Goal: Transaction & Acquisition: Purchase product/service

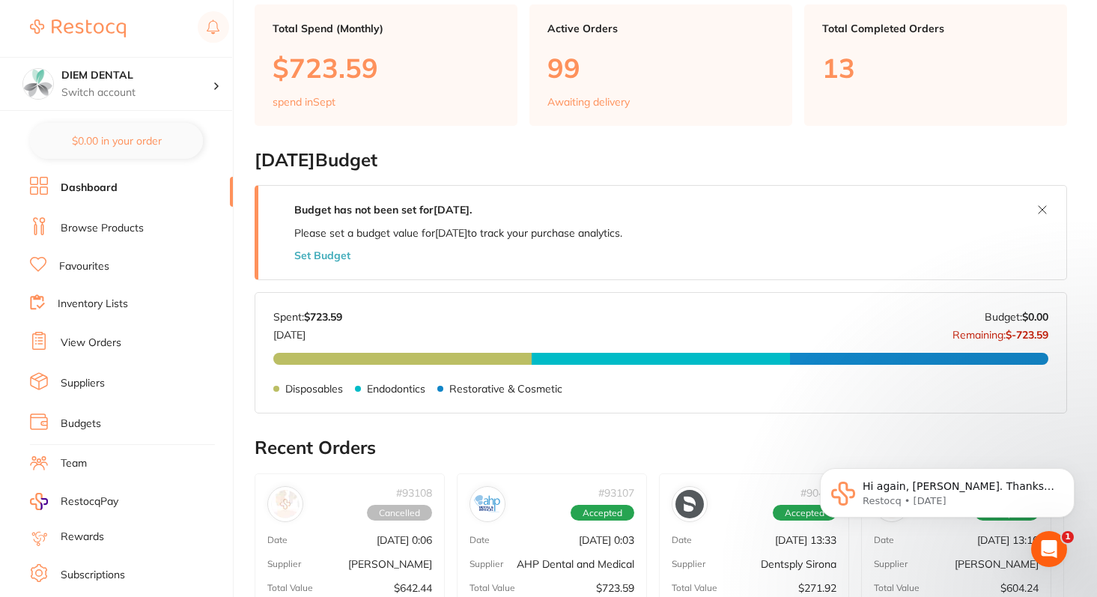
click at [79, 335] on link "View Orders" at bounding box center [91, 342] width 61 height 15
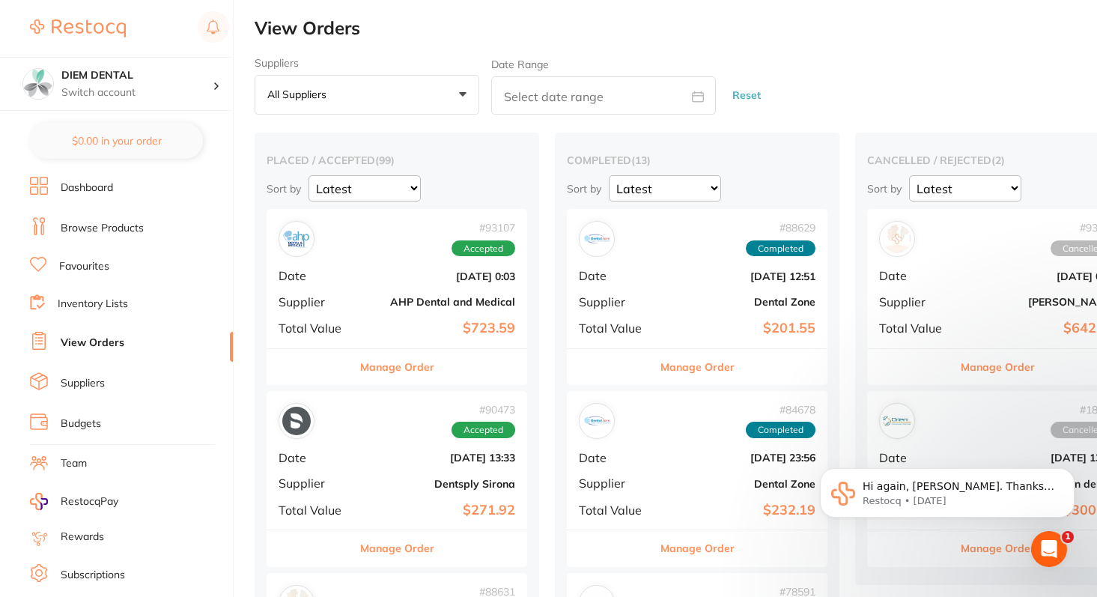
click at [101, 234] on li "Browse Products" at bounding box center [131, 228] width 203 height 22
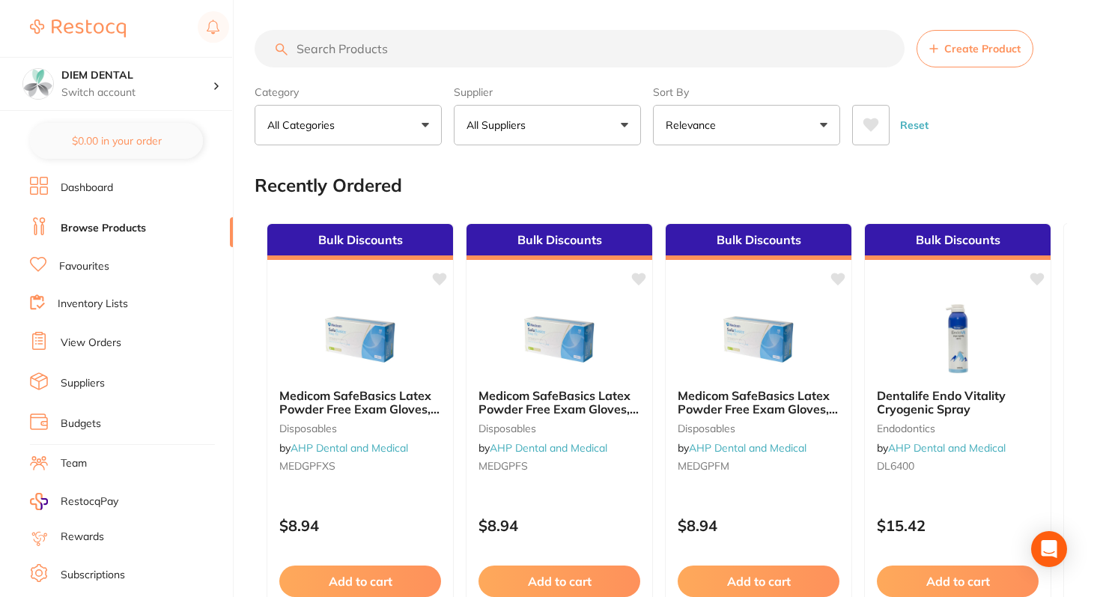
click at [373, 46] on input "search" at bounding box center [579, 48] width 650 height 37
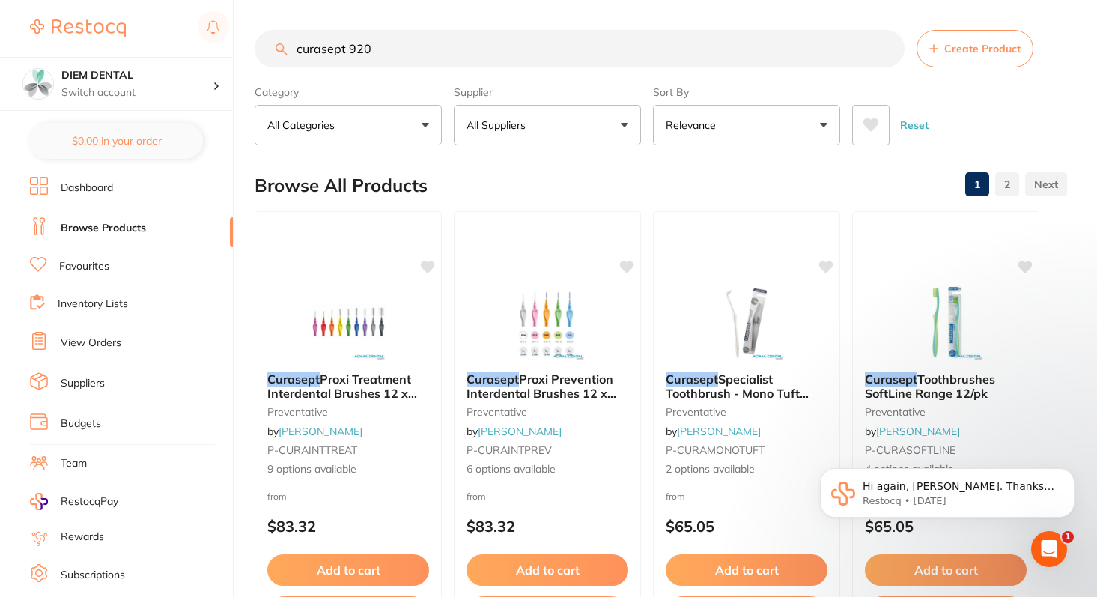
click at [587, 139] on button "All Suppliers" at bounding box center [547, 125] width 187 height 40
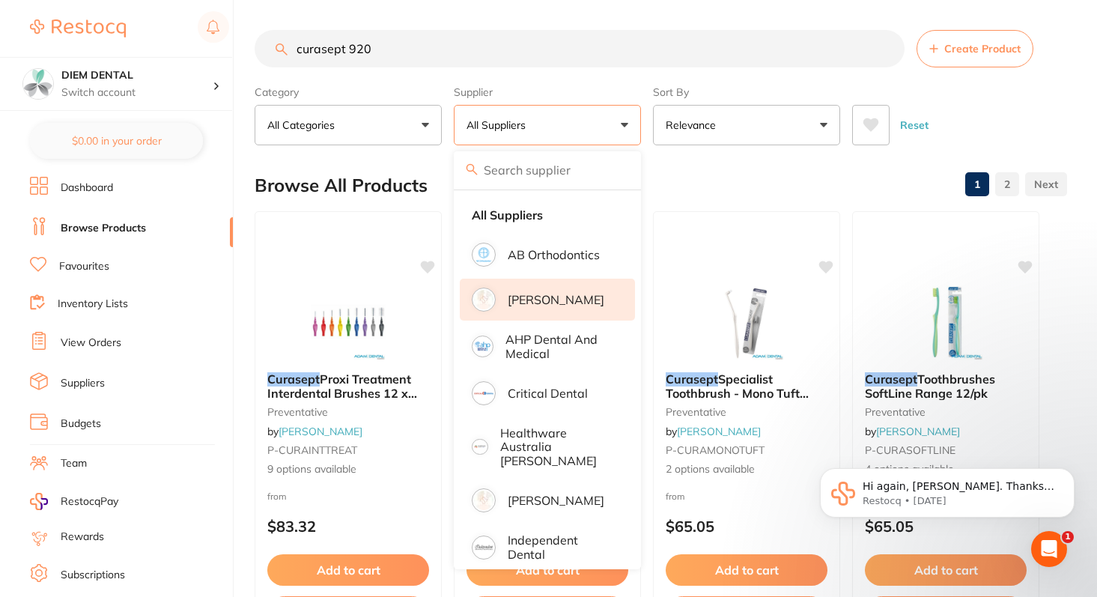
click at [570, 305] on p "[PERSON_NAME]" at bounding box center [555, 299] width 97 height 13
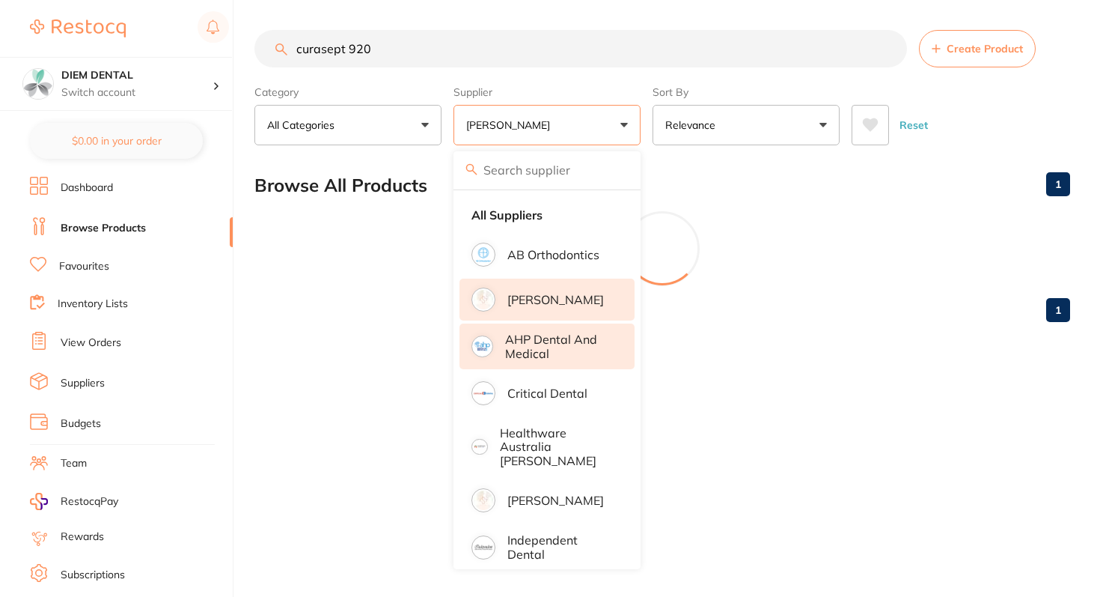
click at [573, 341] on p "AHP Dental and Medical" at bounding box center [559, 346] width 109 height 28
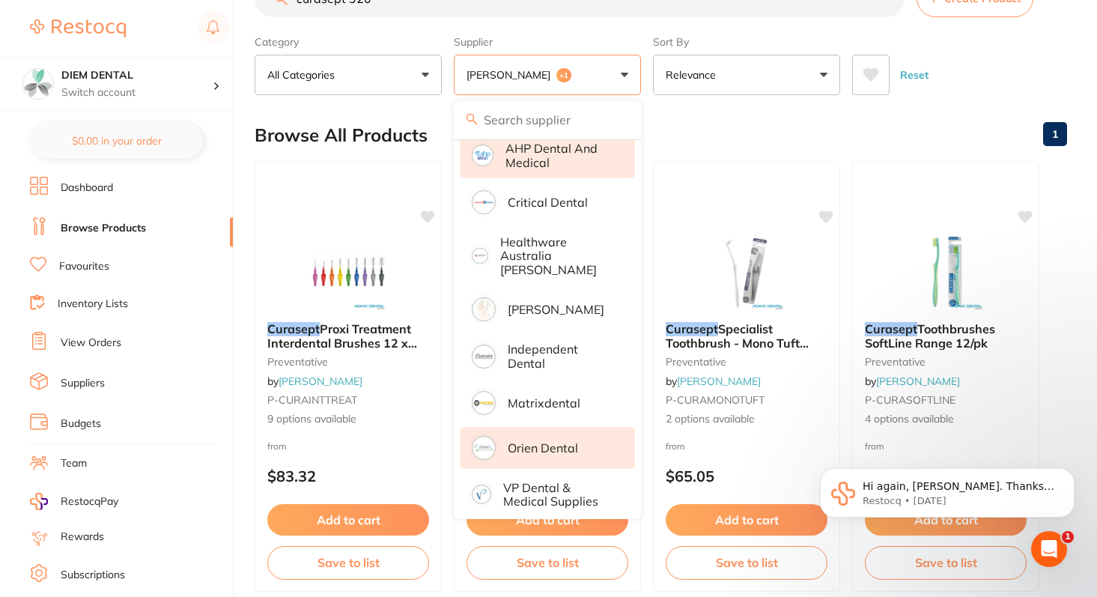
click at [573, 441] on p "Orien dental" at bounding box center [542, 447] width 70 height 13
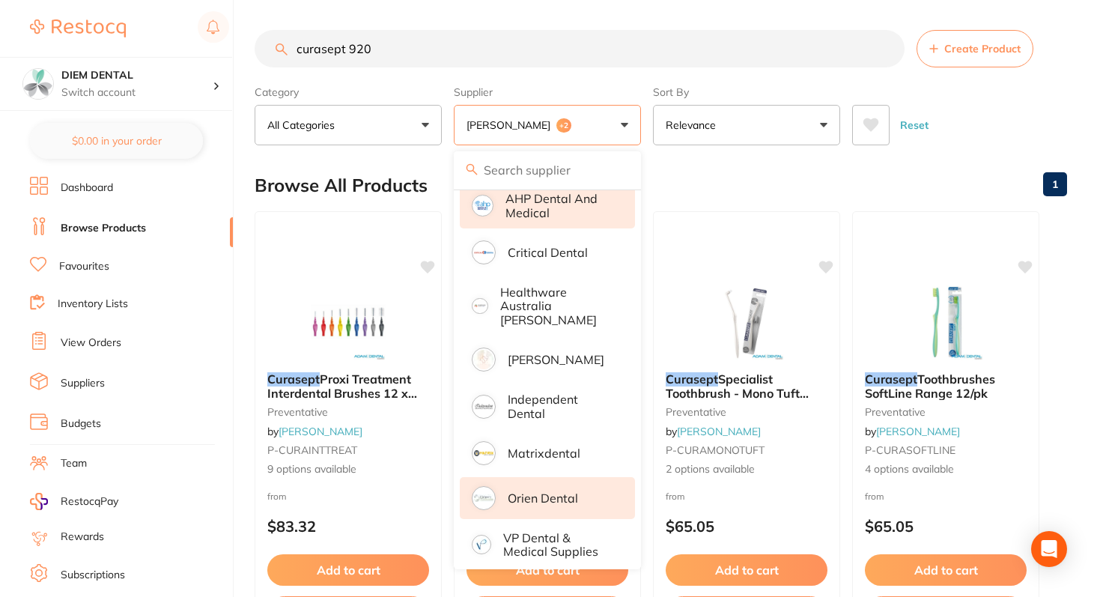
click at [585, 132] on button "[PERSON_NAME] +2" at bounding box center [547, 125] width 187 height 40
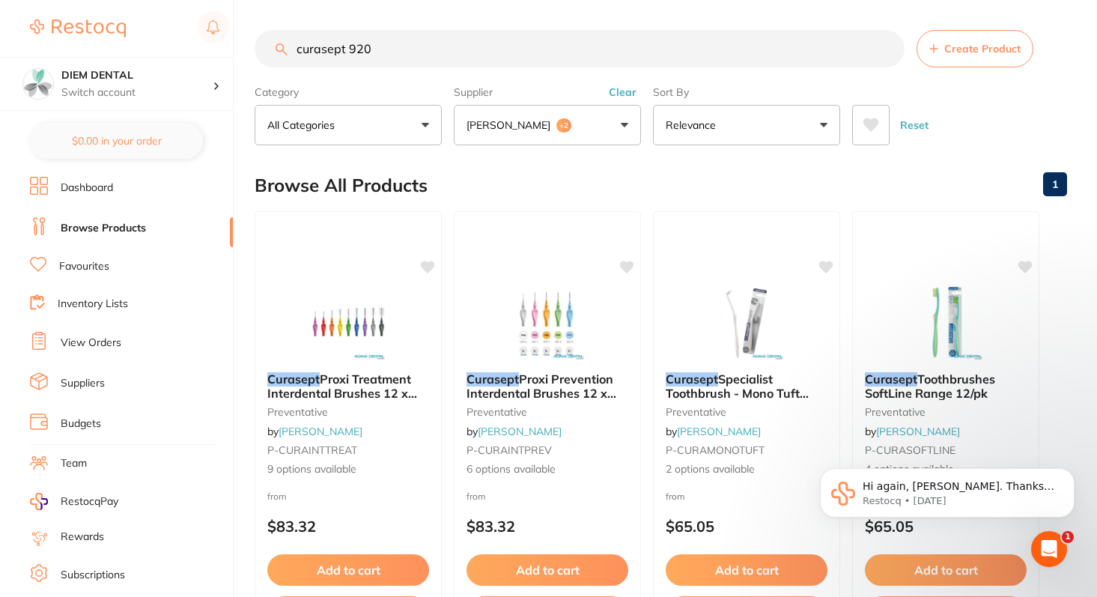
click at [427, 61] on input "curasept 920" at bounding box center [579, 48] width 650 height 37
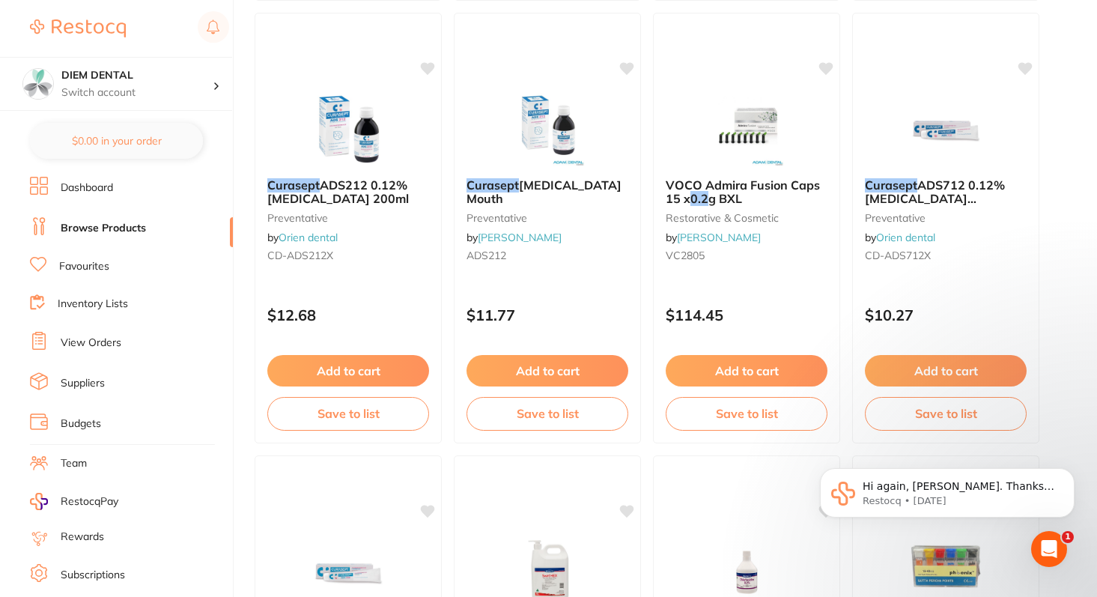
scroll to position [1068, 0]
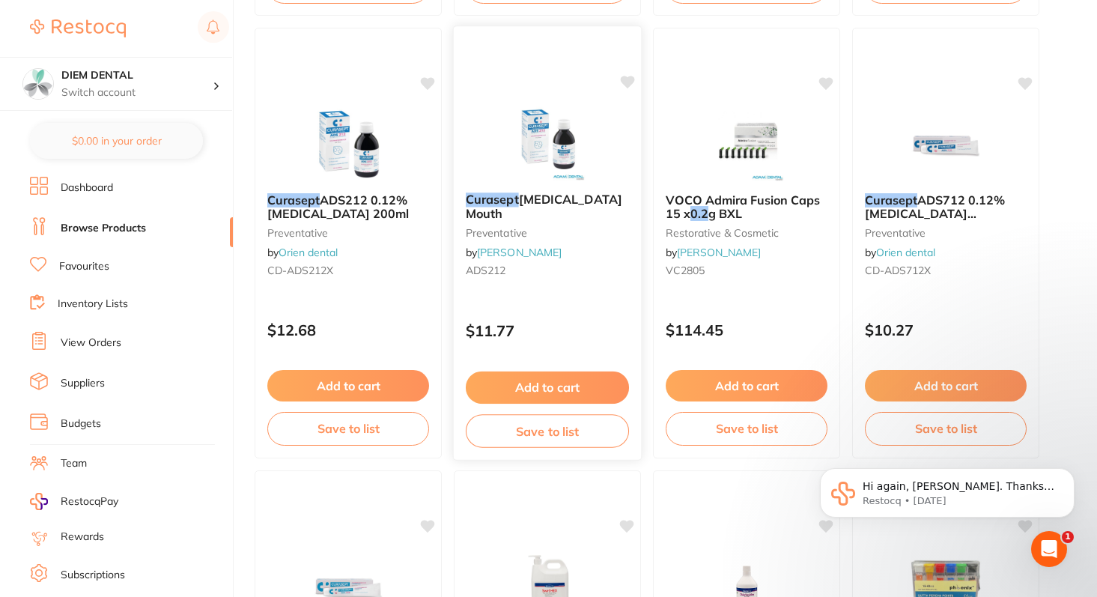
click at [533, 153] on img at bounding box center [547, 143] width 98 height 76
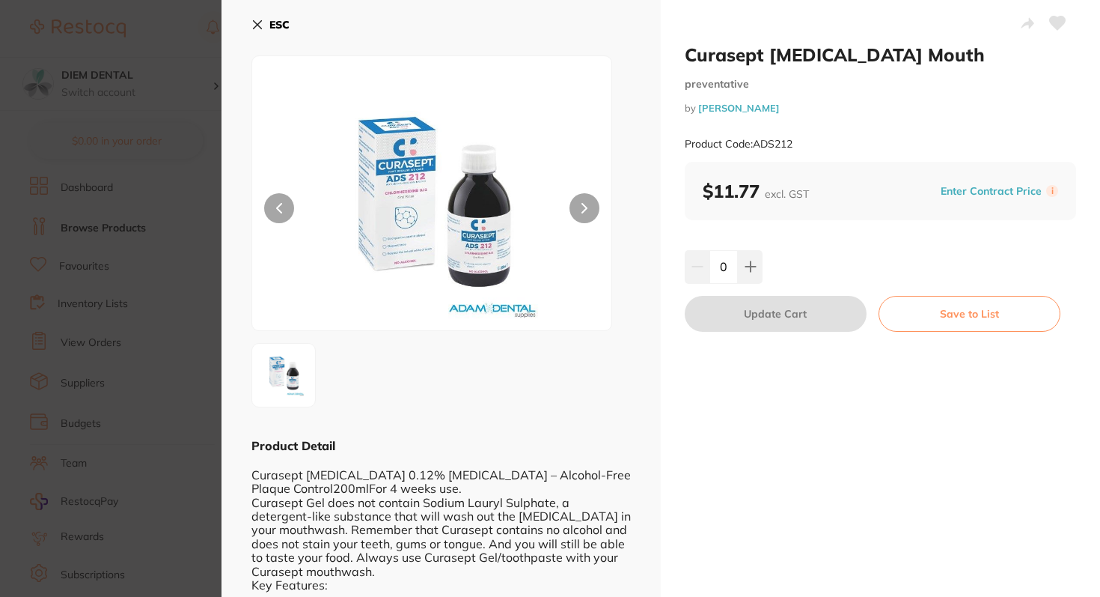
click at [258, 14] on button "ESC" at bounding box center [270, 24] width 38 height 25
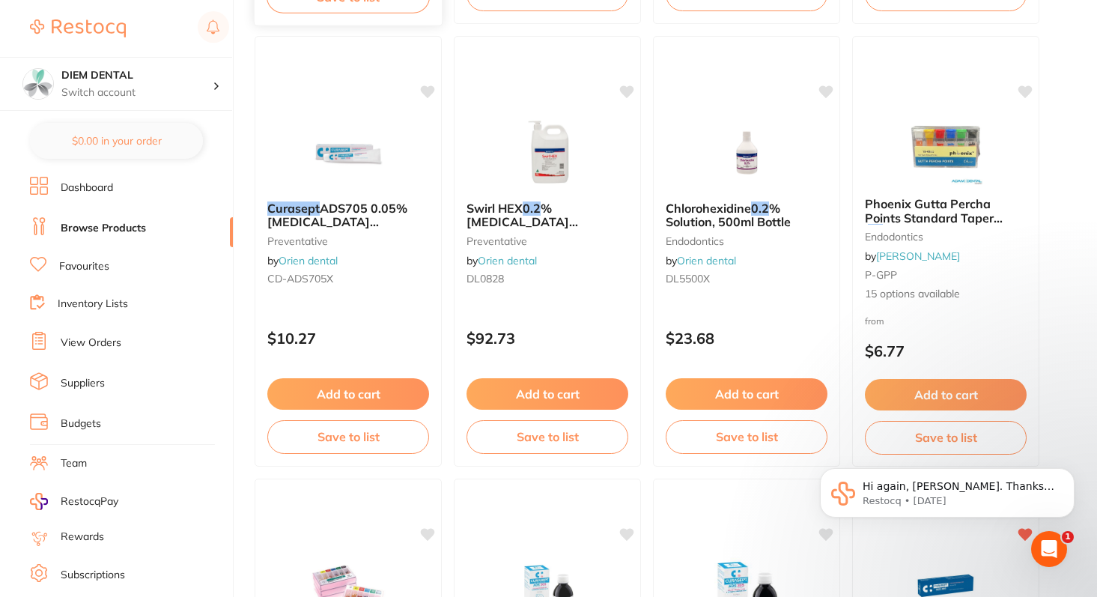
scroll to position [1490, 0]
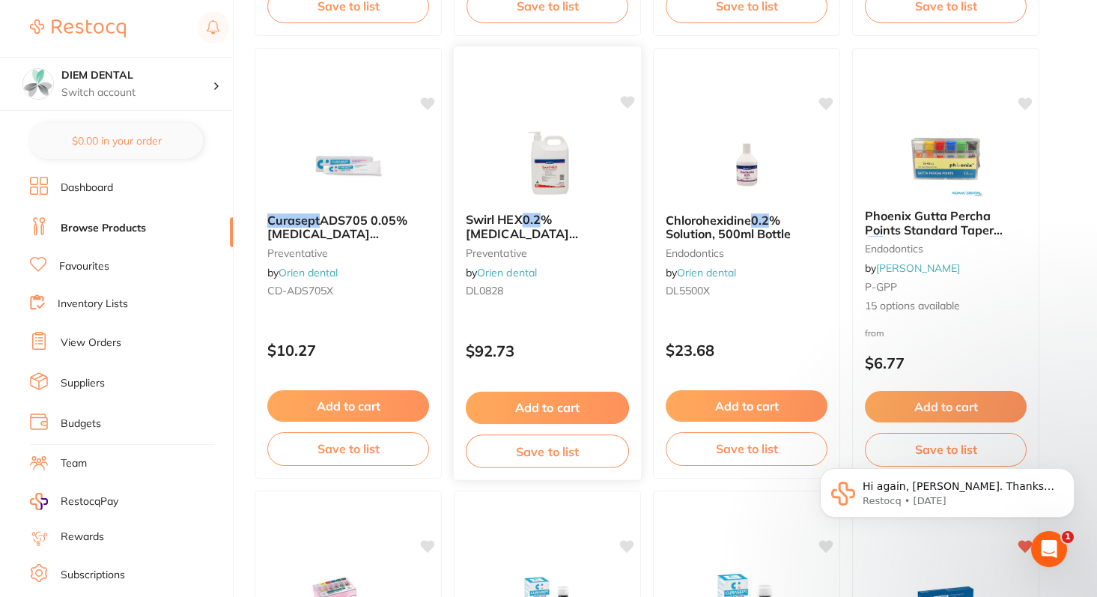
click at [551, 177] on img at bounding box center [547, 163] width 98 height 76
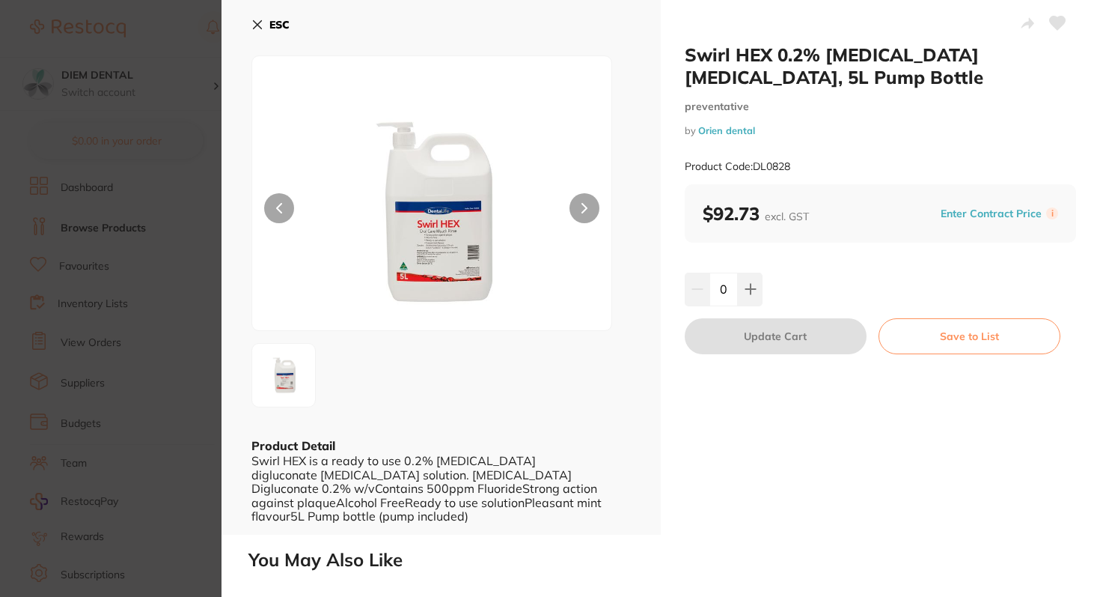
click at [257, 24] on icon at bounding box center [258, 25] width 8 height 8
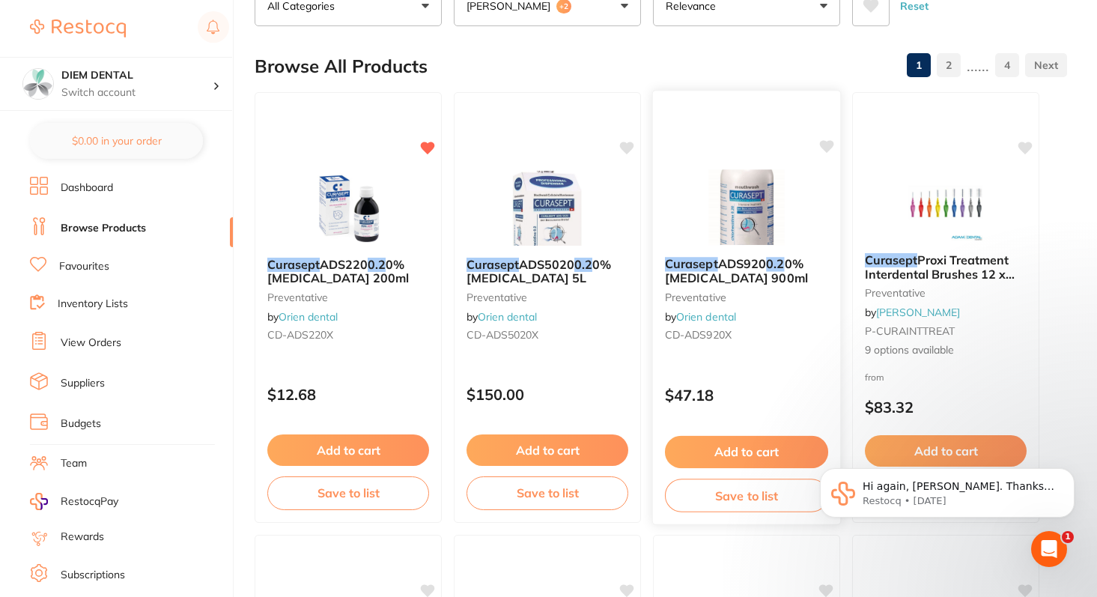
click at [763, 222] on img at bounding box center [746, 207] width 98 height 76
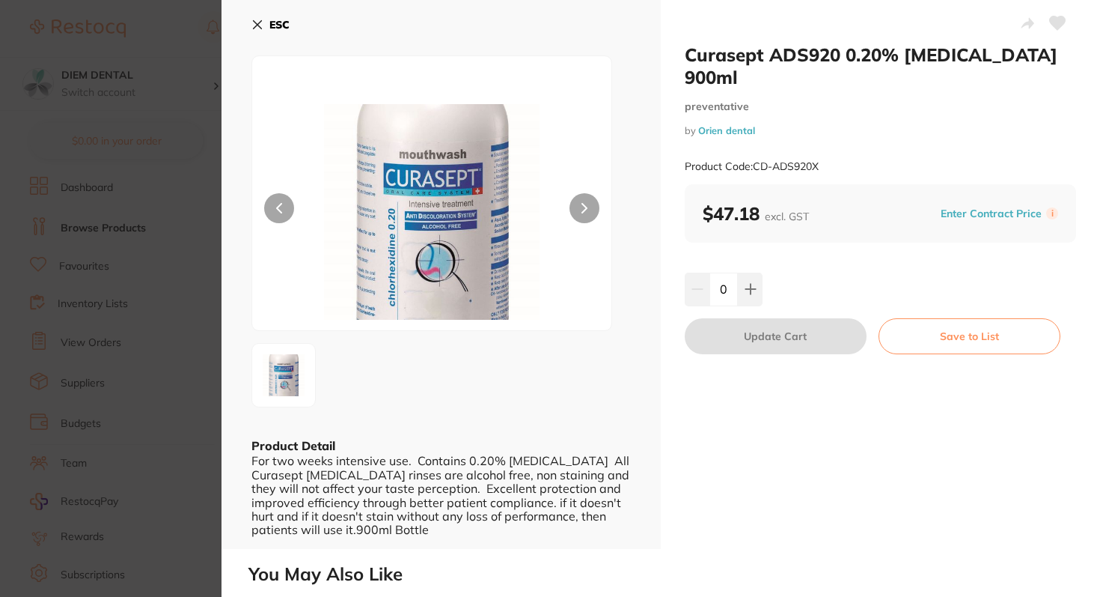
click at [587, 212] on button at bounding box center [585, 208] width 30 height 30
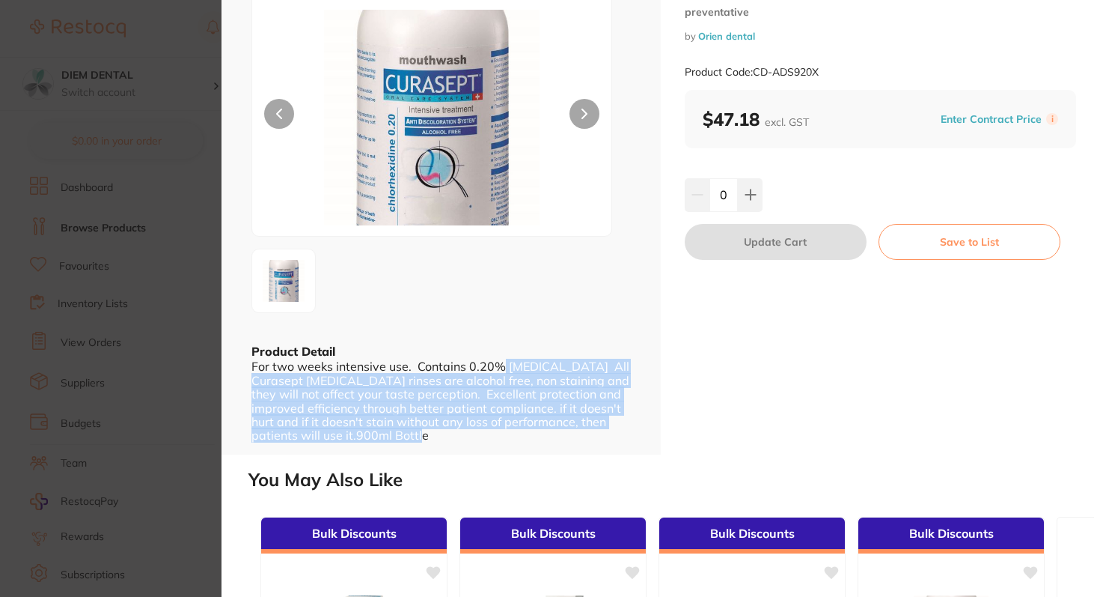
drag, startPoint x: 503, startPoint y: 367, endPoint x: 517, endPoint y: 447, distance: 81.3
click at [517, 447] on div "ESC Product Detail For two weeks intensive use. Contains 0.20% [MEDICAL_DATA] A…" at bounding box center [441, 180] width 439 height 549
click at [510, 446] on div "ESC Product Detail For two weeks intensive use. Contains 0.20% [MEDICAL_DATA] A…" at bounding box center [441, 180] width 439 height 549
drag, startPoint x: 501, startPoint y: 444, endPoint x: 507, endPoint y: 337, distance: 107.2
click at [507, 337] on div "ESC Product Detail For two weeks intensive use. Contains 0.20% [MEDICAL_DATA] A…" at bounding box center [441, 180] width 439 height 549
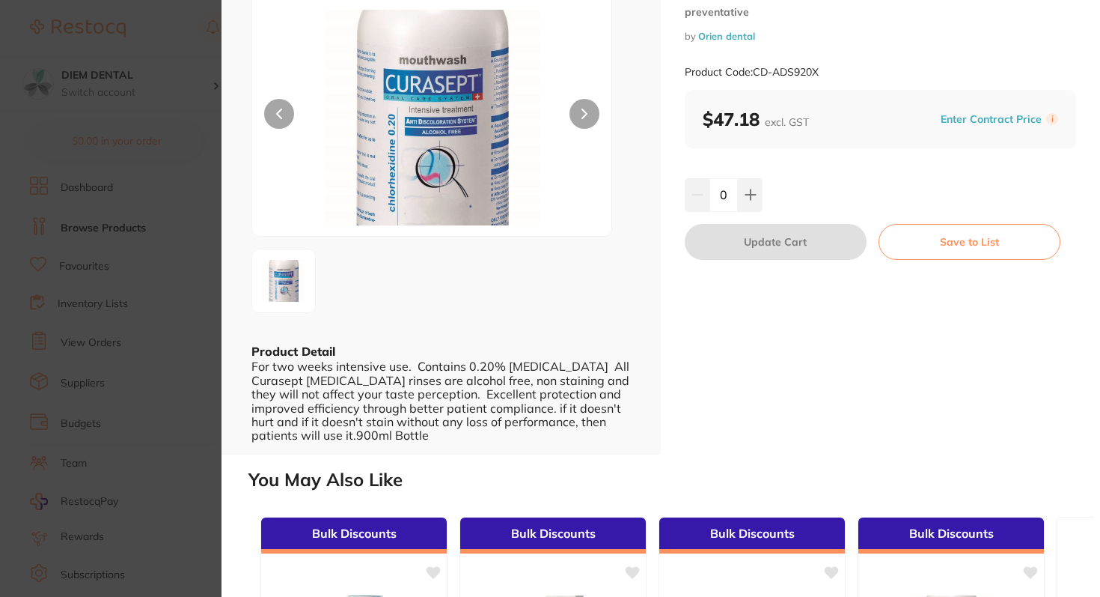
click at [549, 442] on div "ESC Product Detail For two weeks intensive use. Contains 0.20% [MEDICAL_DATA] A…" at bounding box center [441, 180] width 439 height 549
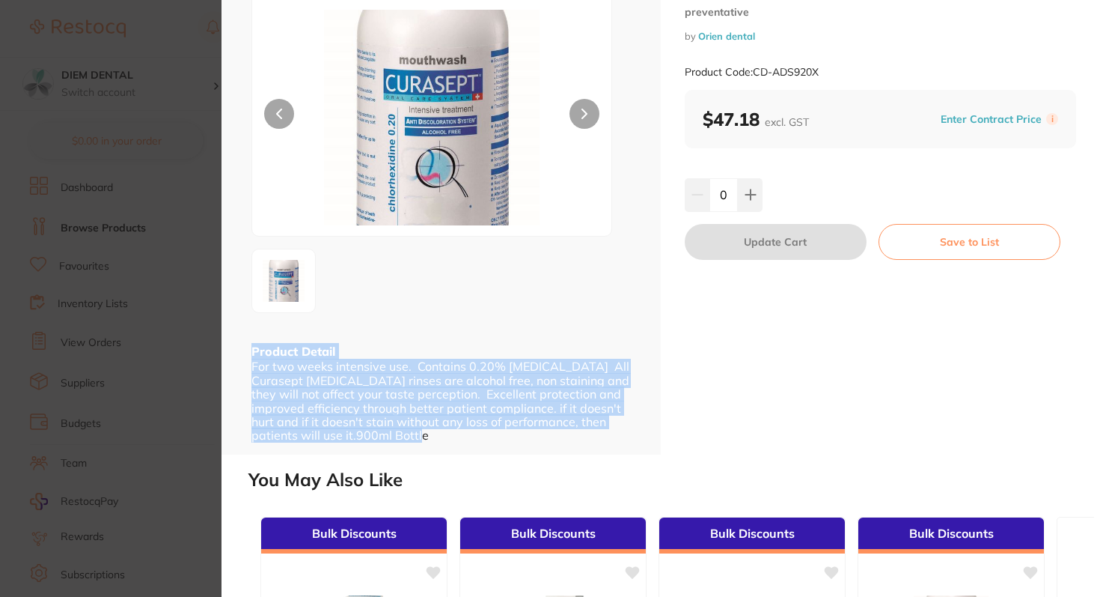
drag, startPoint x: 531, startPoint y: 442, endPoint x: 533, endPoint y: 334, distance: 107.8
click at [533, 334] on div "ESC Product Detail For two weeks intensive use. Contains 0.20% [MEDICAL_DATA] A…" at bounding box center [441, 180] width 439 height 549
click at [549, 439] on div "For two weeks intensive use. Contains 0.20% [MEDICAL_DATA] All Curasept [MEDICA…" at bounding box center [440, 400] width 379 height 82
drag, startPoint x: 534, startPoint y: 439, endPoint x: 532, endPoint y: 352, distance: 86.8
click at [533, 352] on div "Product Detail For two weeks intensive use. Contains 0.20% [MEDICAL_DATA] All C…" at bounding box center [440, 393] width 379 height 100
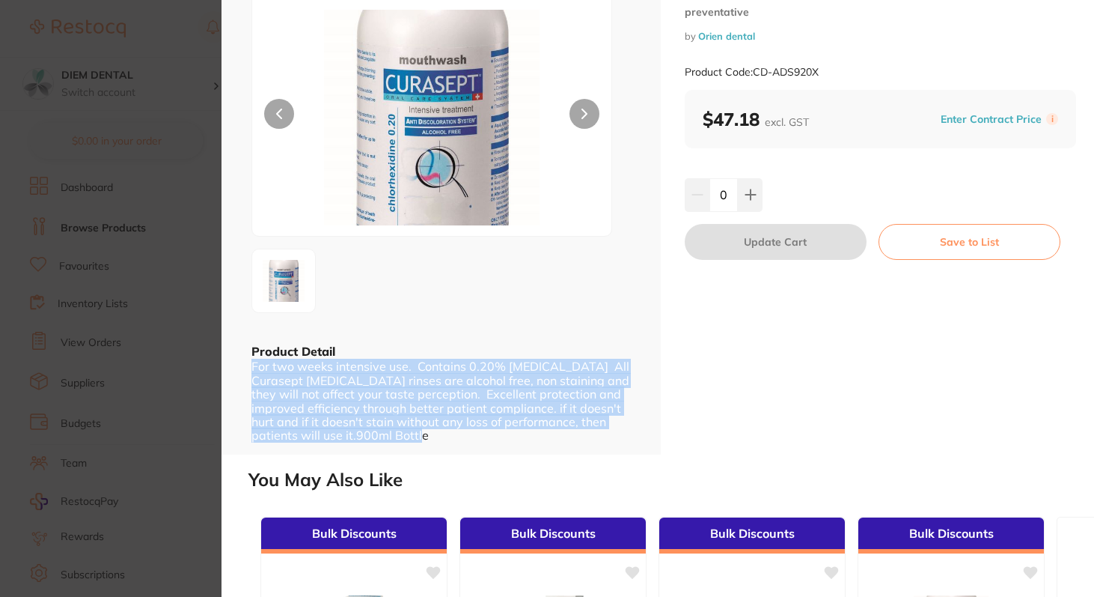
click at [549, 446] on div "ESC Product Detail For two weeks intensive use. Contains 0.20% [MEDICAL_DATA] A…" at bounding box center [441, 180] width 439 height 549
drag, startPoint x: 534, startPoint y: 444, endPoint x: 534, endPoint y: 347, distance: 97.3
click at [534, 348] on div "ESC Product Detail For two weeks intensive use. Contains 0.20% [MEDICAL_DATA] A…" at bounding box center [441, 180] width 439 height 549
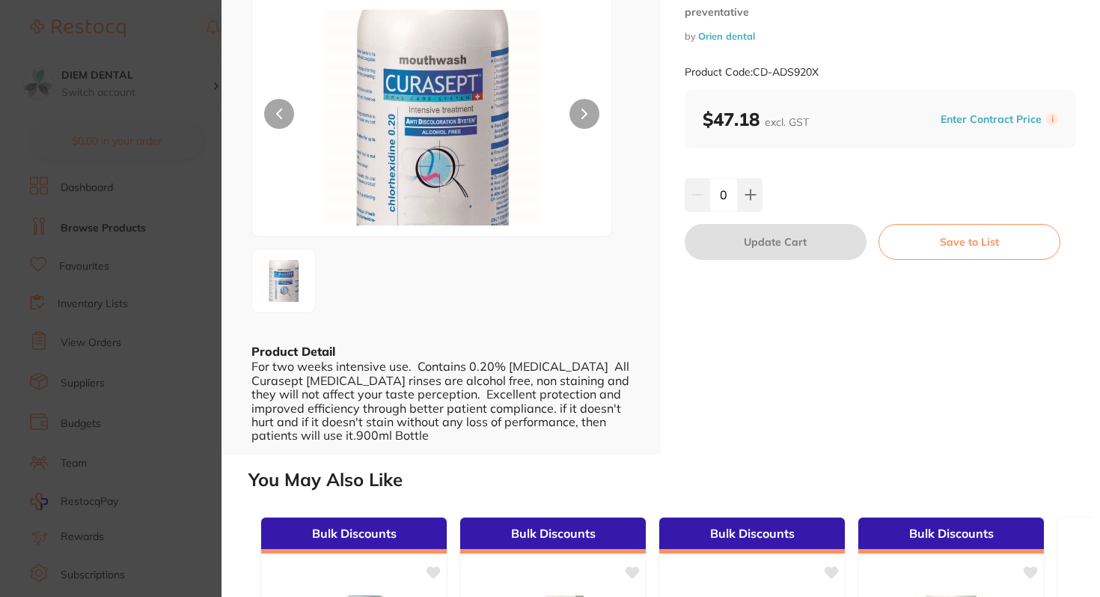
click at [548, 445] on div "ESC Product Detail For two weeks intensive use. Contains 0.20% [MEDICAL_DATA] A…" at bounding box center [441, 180] width 439 height 549
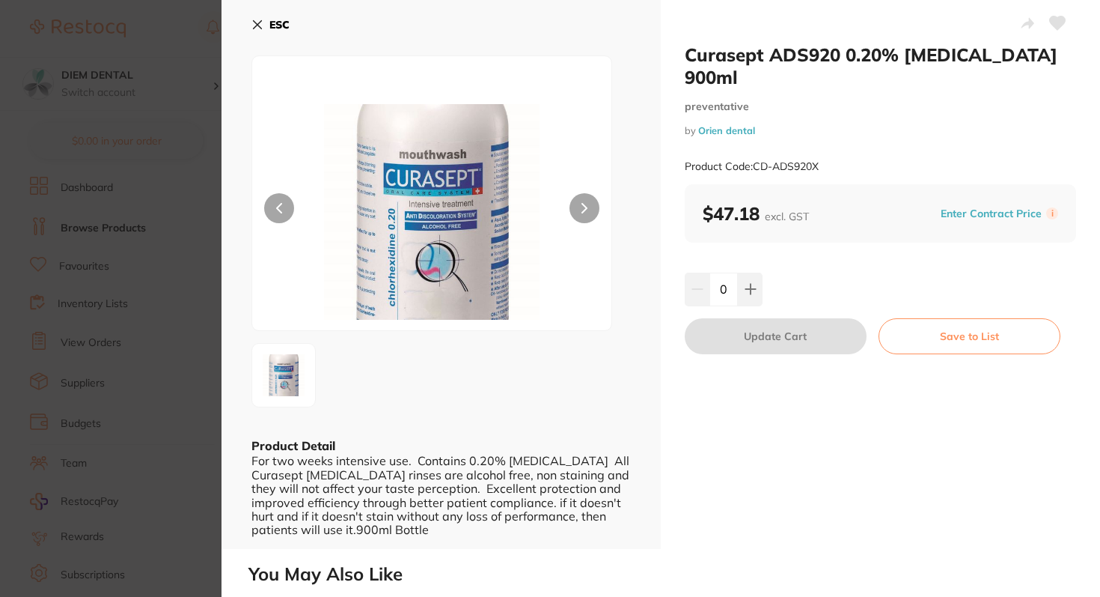
click at [259, 22] on icon at bounding box center [257, 25] width 12 height 12
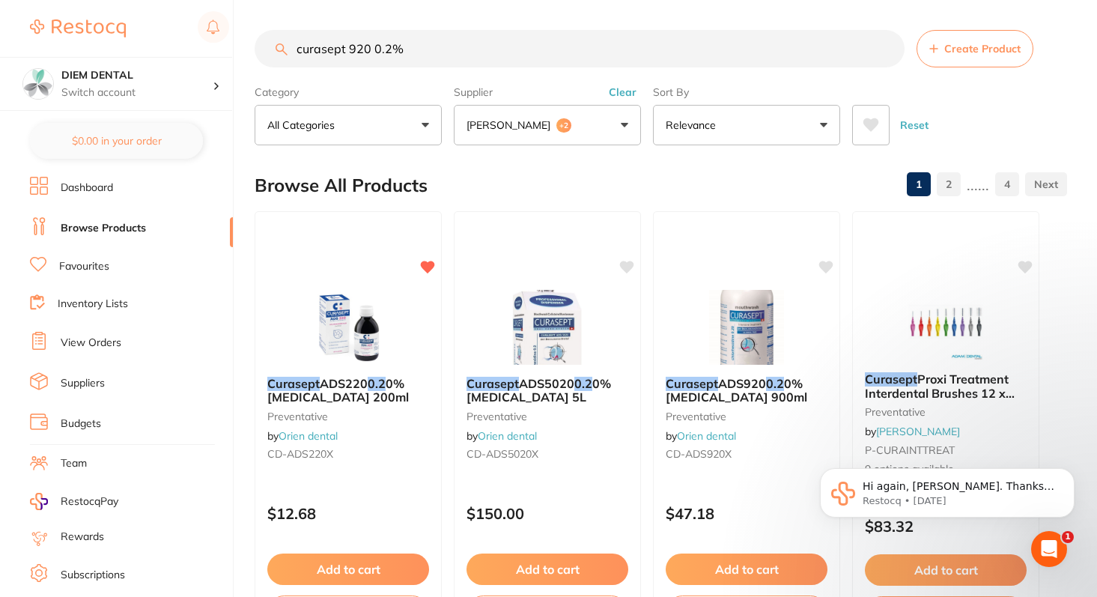
drag, startPoint x: 348, startPoint y: 52, endPoint x: 746, endPoint y: 52, distance: 398.2
click at [701, 52] on input "curasept 920 0.2%" at bounding box center [579, 48] width 650 height 37
type input "curasept"
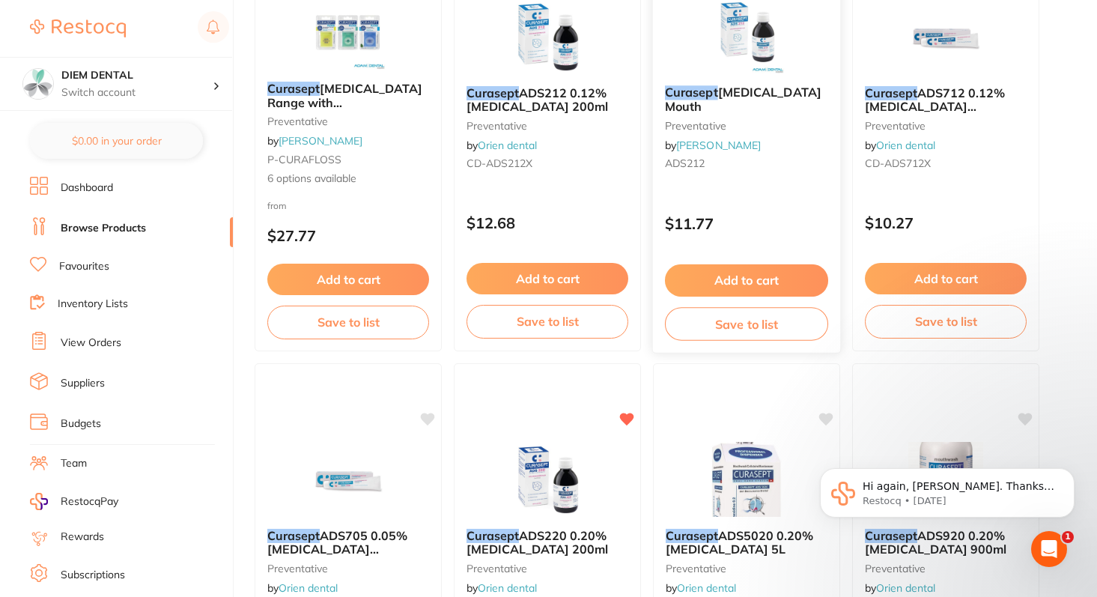
scroll to position [741, 0]
